Goal: Transaction & Acquisition: Purchase product/service

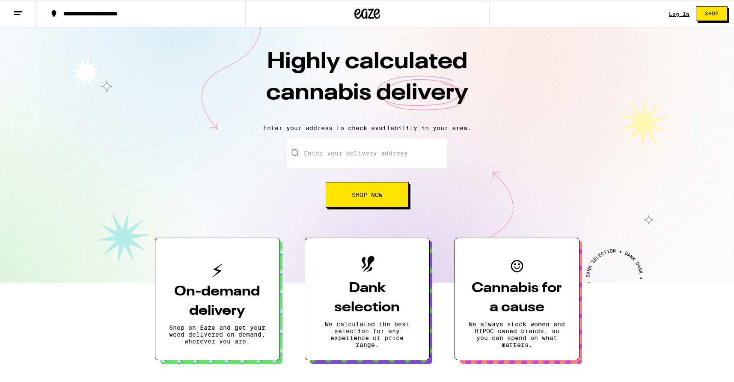
click at [366, 159] on input "Enter your delivery address" at bounding box center [367, 153] width 161 height 30
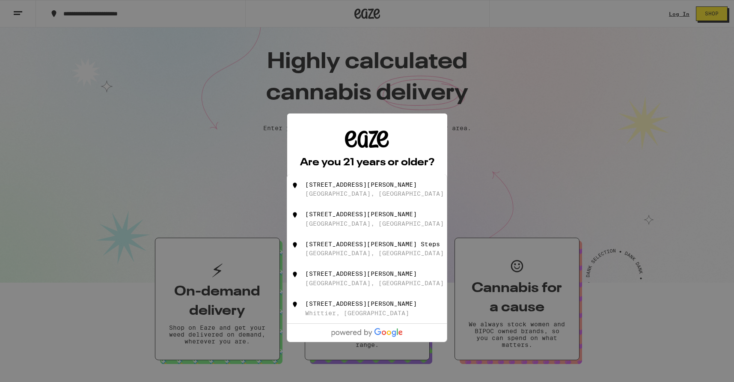
click at [375, 192] on div "[STREET_ADDRESS][PERSON_NAME]" at bounding box center [381, 189] width 153 height 16
type input "[STREET_ADDRESS][PERSON_NAME]"
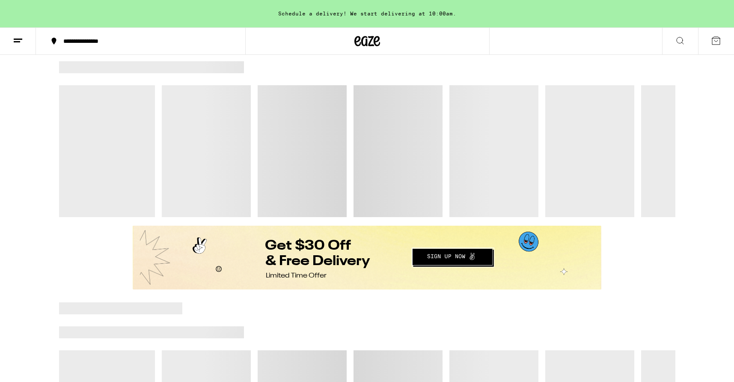
scroll to position [318, 0]
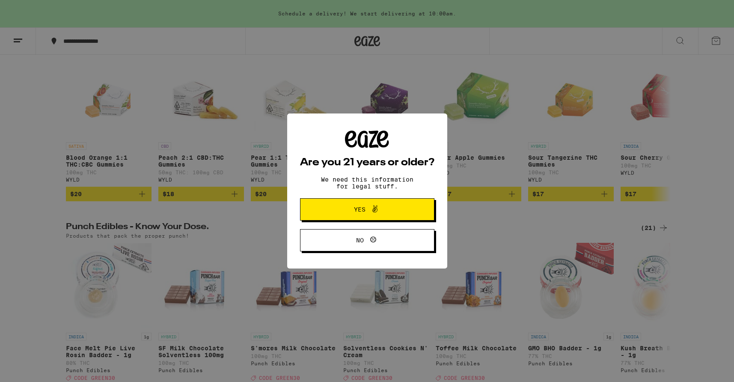
click at [370, 205] on icon at bounding box center [375, 209] width 10 height 10
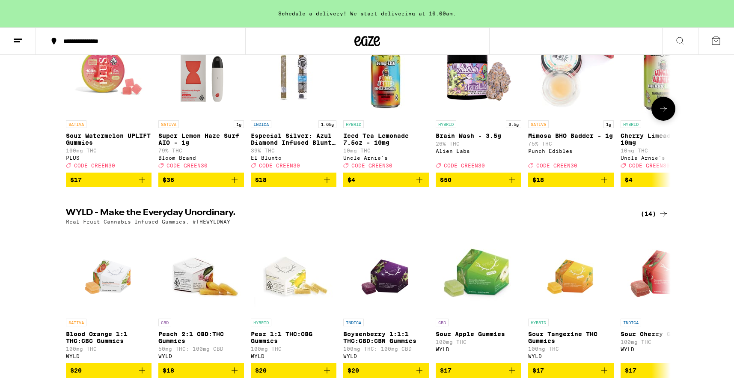
scroll to position [0, 0]
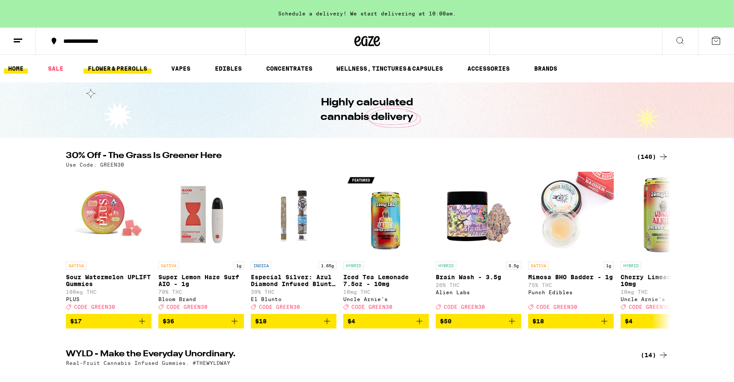
click at [98, 72] on link "FLOWER & PREROLLS" at bounding box center [117, 68] width 68 height 10
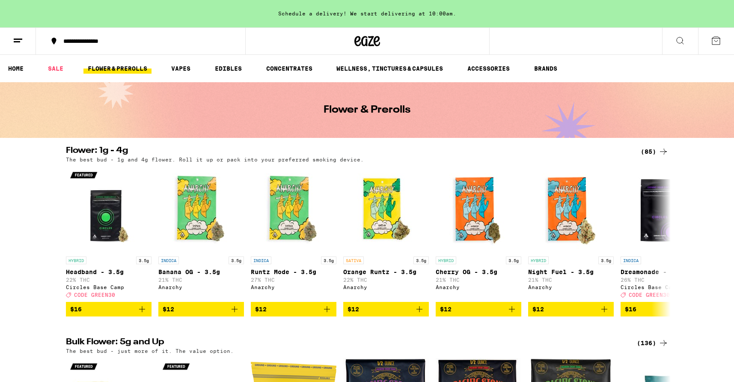
click at [392, 12] on div "Schedule a delivery! We start delivering at 10:00am." at bounding box center [367, 13] width 734 height 27
click at [21, 50] on button at bounding box center [18, 41] width 36 height 27
